Goal: Task Accomplishment & Management: Manage account settings

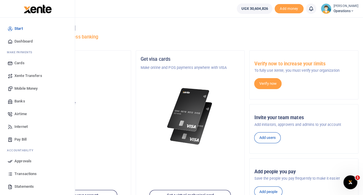
click at [27, 172] on span "Transactions" at bounding box center [25, 174] width 22 height 6
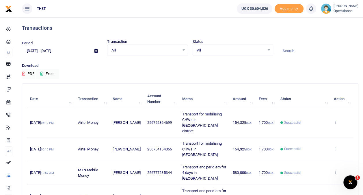
click at [334, 10] on span "Operations" at bounding box center [346, 10] width 25 height 5
click at [334, 40] on link "Logout" at bounding box center [347, 42] width 46 height 8
